Goal: Task Accomplishment & Management: Complete application form

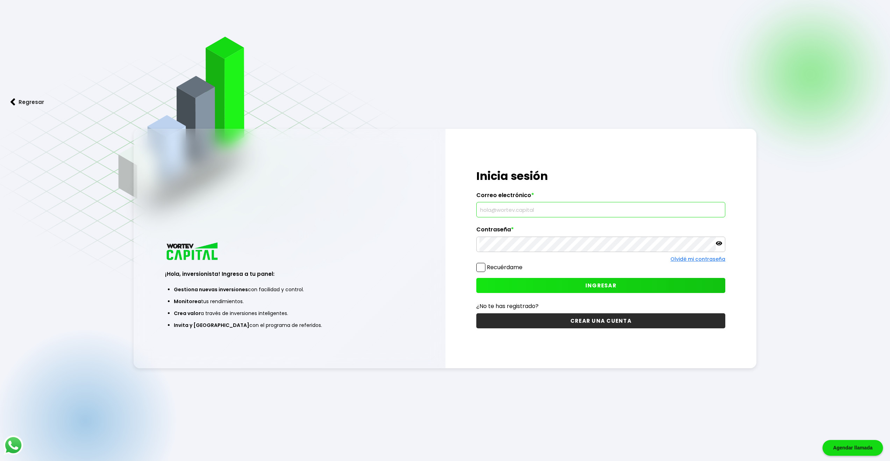
click at [515, 207] on input "text" at bounding box center [601, 209] width 243 height 15
type input "[EMAIL_ADDRESS][DOMAIN_NAME]"
click at [520, 287] on button "INGRESAR" at bounding box center [600, 285] width 249 height 15
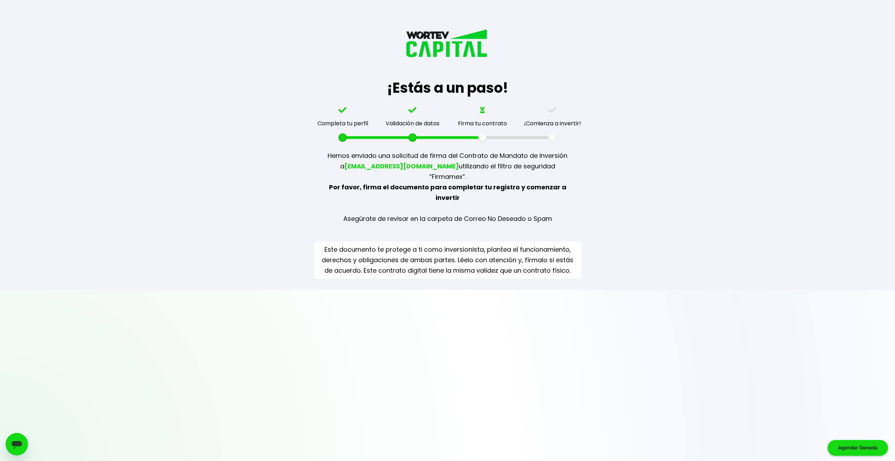
click at [668, 126] on div "¡Estás a un paso! Completa tu perfil Validación de datos Firma tu contrato ¡Com…" at bounding box center [447, 145] width 895 height 290
click at [677, 113] on div "¡Estás a un paso! Completa tu perfil Validación de datos Firma tu contrato ¡Com…" at bounding box center [447, 145] width 895 height 290
click at [868, 442] on div "Agendar llamada" at bounding box center [858, 448] width 61 height 16
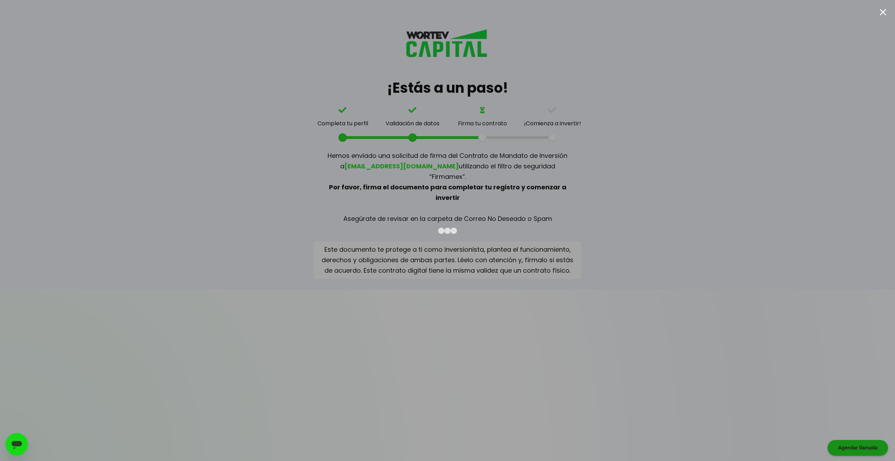
click at [672, 232] on div at bounding box center [447, 230] width 895 height 461
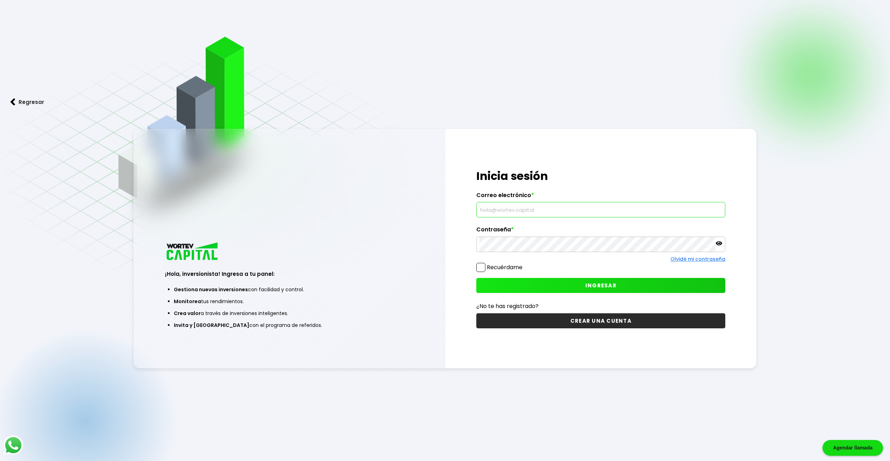
click at [502, 207] on input "text" at bounding box center [601, 209] width 243 height 15
type input "[EMAIL_ADDRESS][DOMAIN_NAME]"
click at [582, 286] on button "INGRESAR" at bounding box center [600, 285] width 249 height 15
